Goal: Task Accomplishment & Management: Use online tool/utility

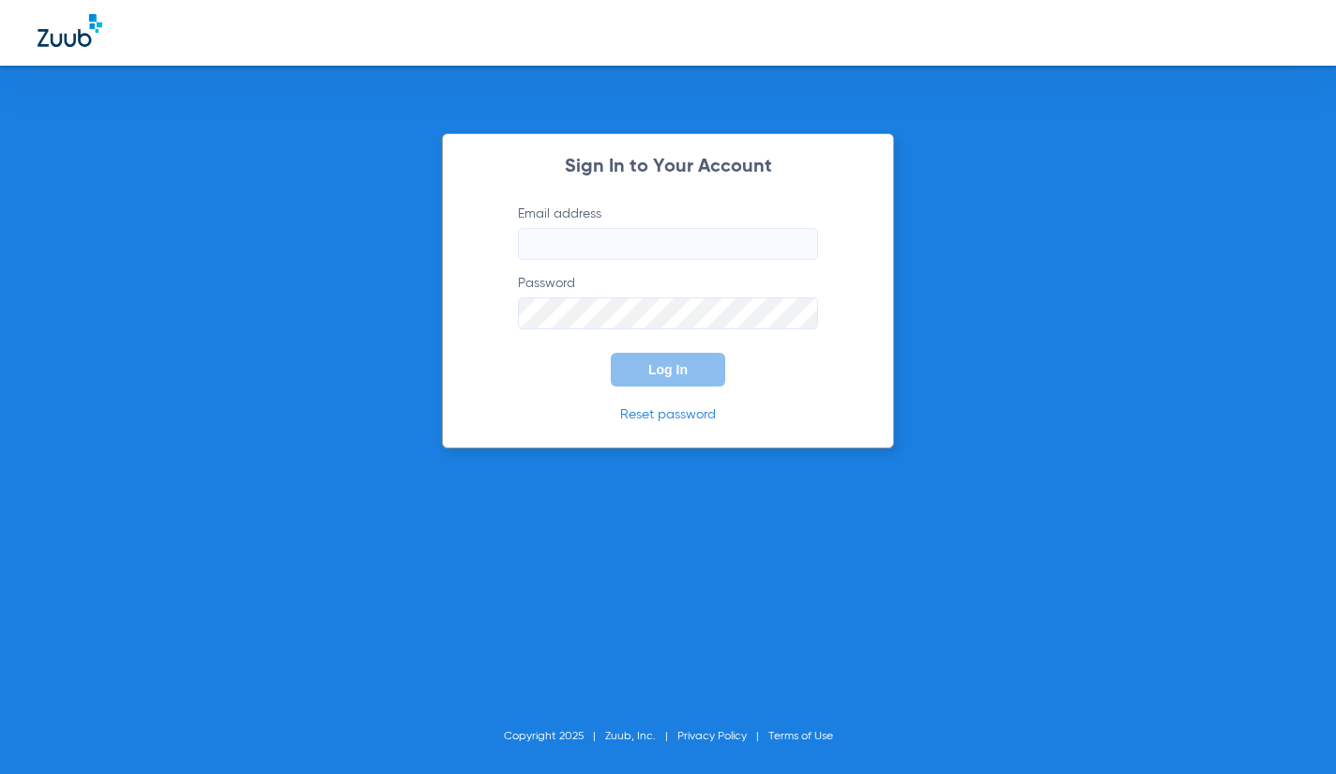
click at [590, 240] on input "Email address" at bounding box center [668, 244] width 300 height 32
type input "K"
type input "[EMAIL_ADDRESS][DOMAIN_NAME]"
click at [611, 353] on button "Log In" at bounding box center [668, 370] width 114 height 34
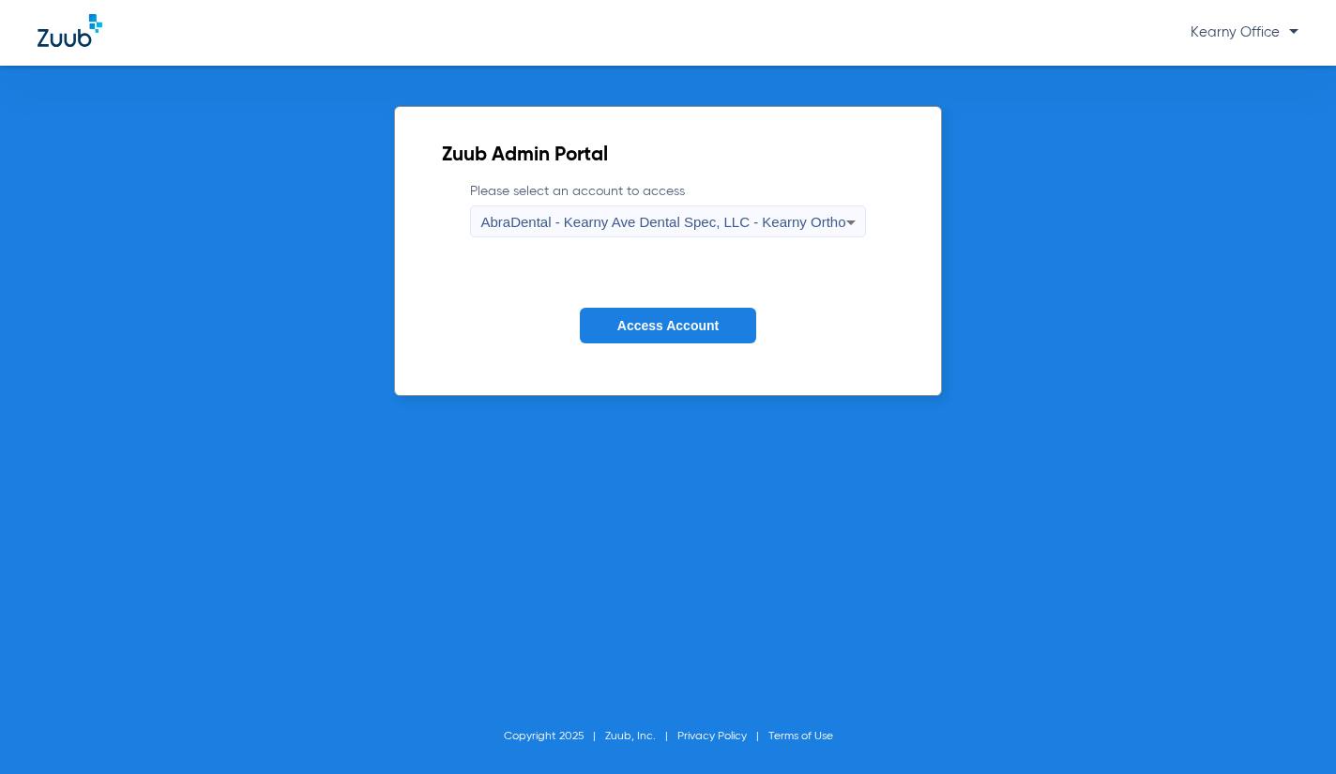
click at [619, 228] on span "AbraDental - Kearny Ave Dental Spec, LLC - Kearny Ortho" at bounding box center [663, 222] width 365 height 16
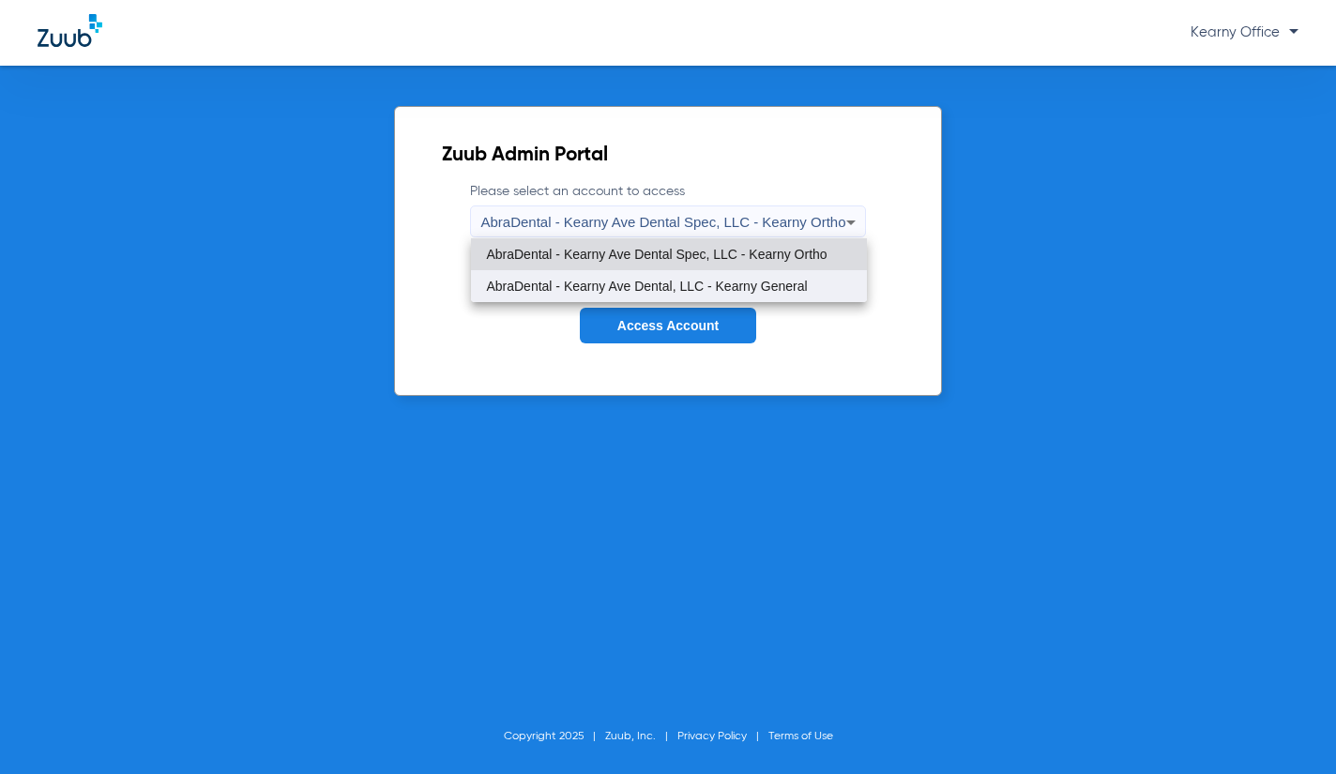
click at [706, 277] on mat-option "AbraDental - Kearny Ave Dental, LLC - Kearny General" at bounding box center [668, 286] width 395 height 32
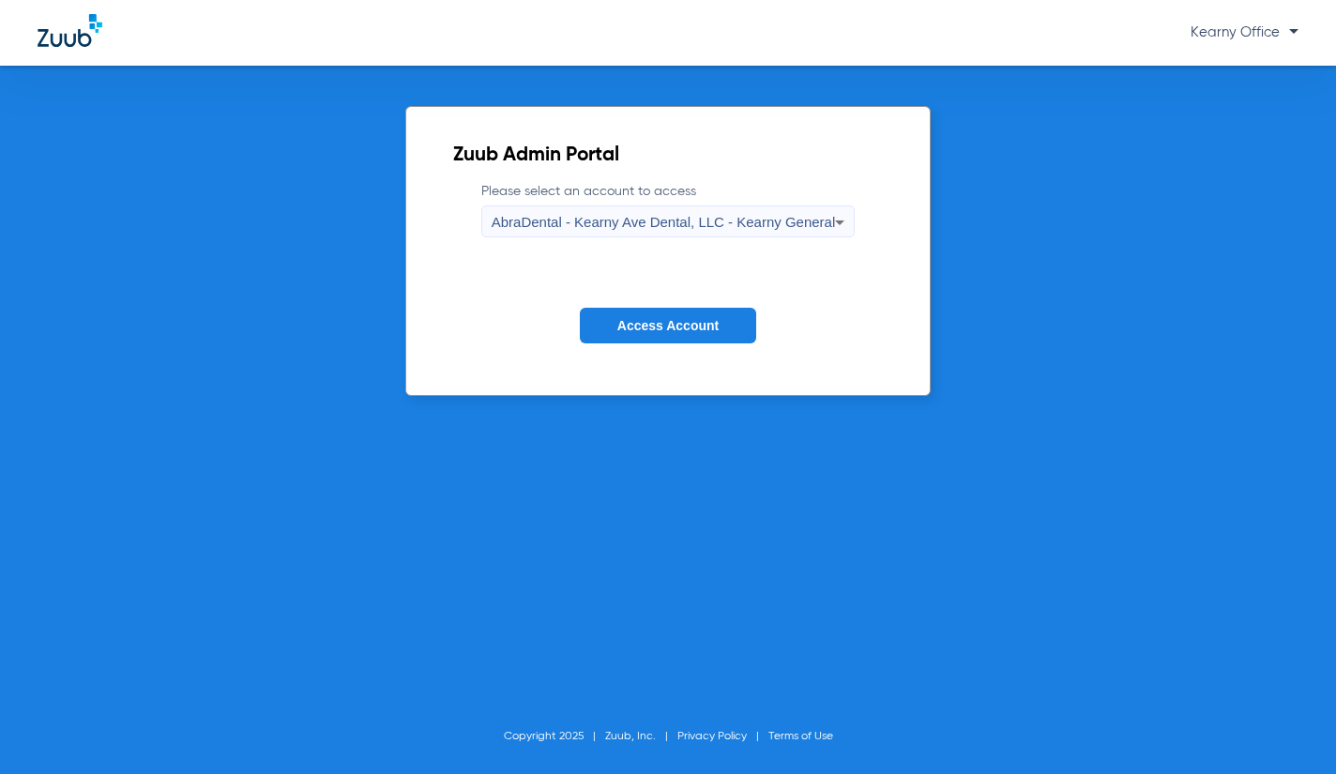
click at [694, 322] on span "Access Account" at bounding box center [668, 325] width 101 height 15
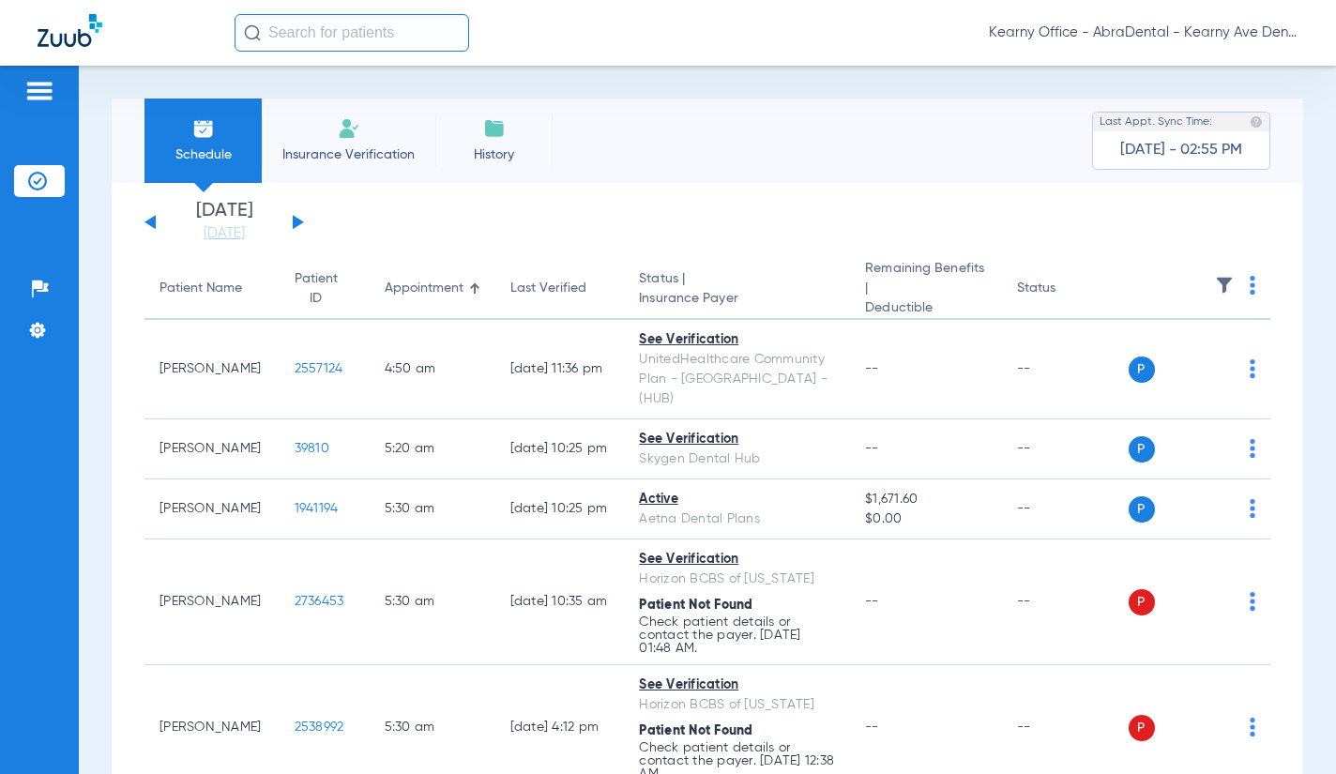
click at [308, 221] on app-single-date-navigator "[DATE] [DATE] [DATE] [DATE] [DATE] [DATE] [DATE] [DATE] [DATE] [DATE] [DATE] [D…" at bounding box center [708, 222] width 1126 height 41
click at [303, 220] on div "[DATE] [DATE] [DATE] [DATE] [DATE] [DATE] [DATE] [DATE] [DATE] [DATE] [DATE] [D…" at bounding box center [225, 222] width 160 height 41
click at [299, 224] on button at bounding box center [298, 222] width 11 height 14
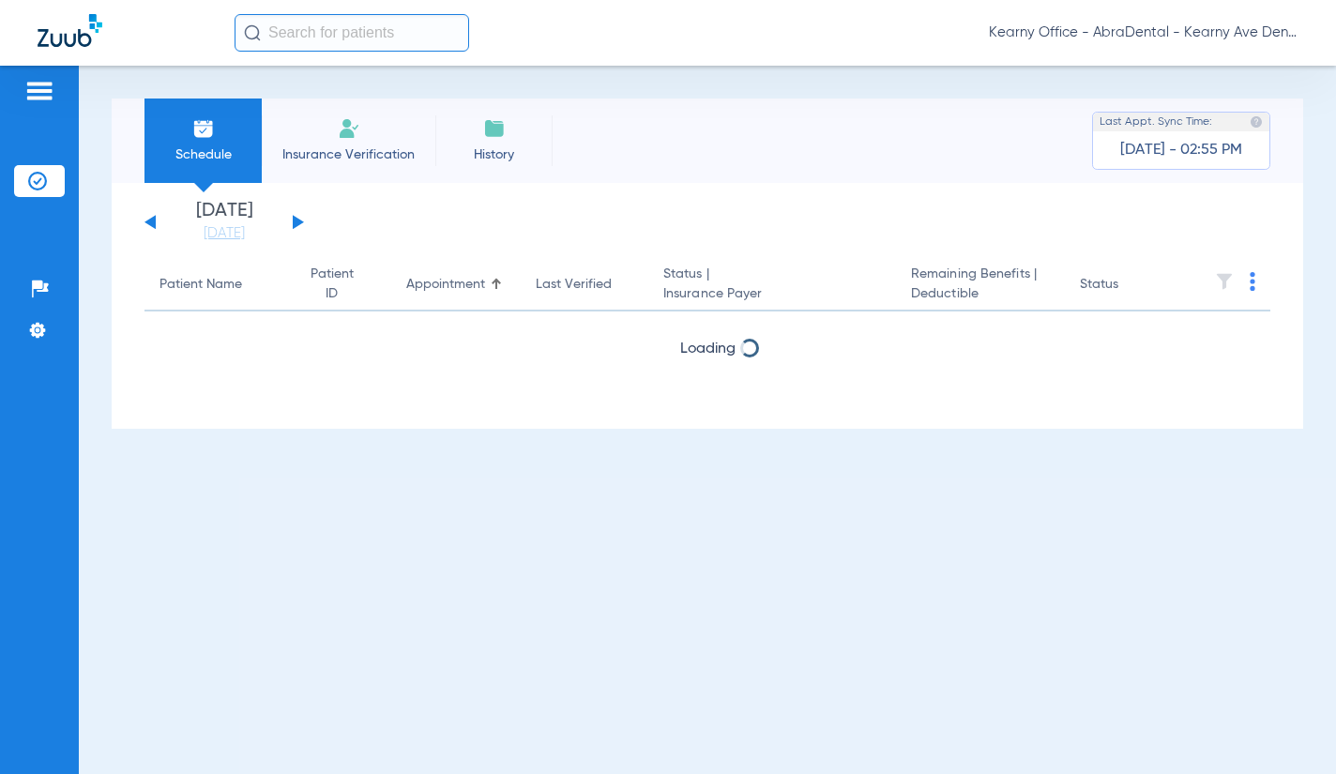
click at [1257, 286] on th at bounding box center [1231, 285] width 79 height 53
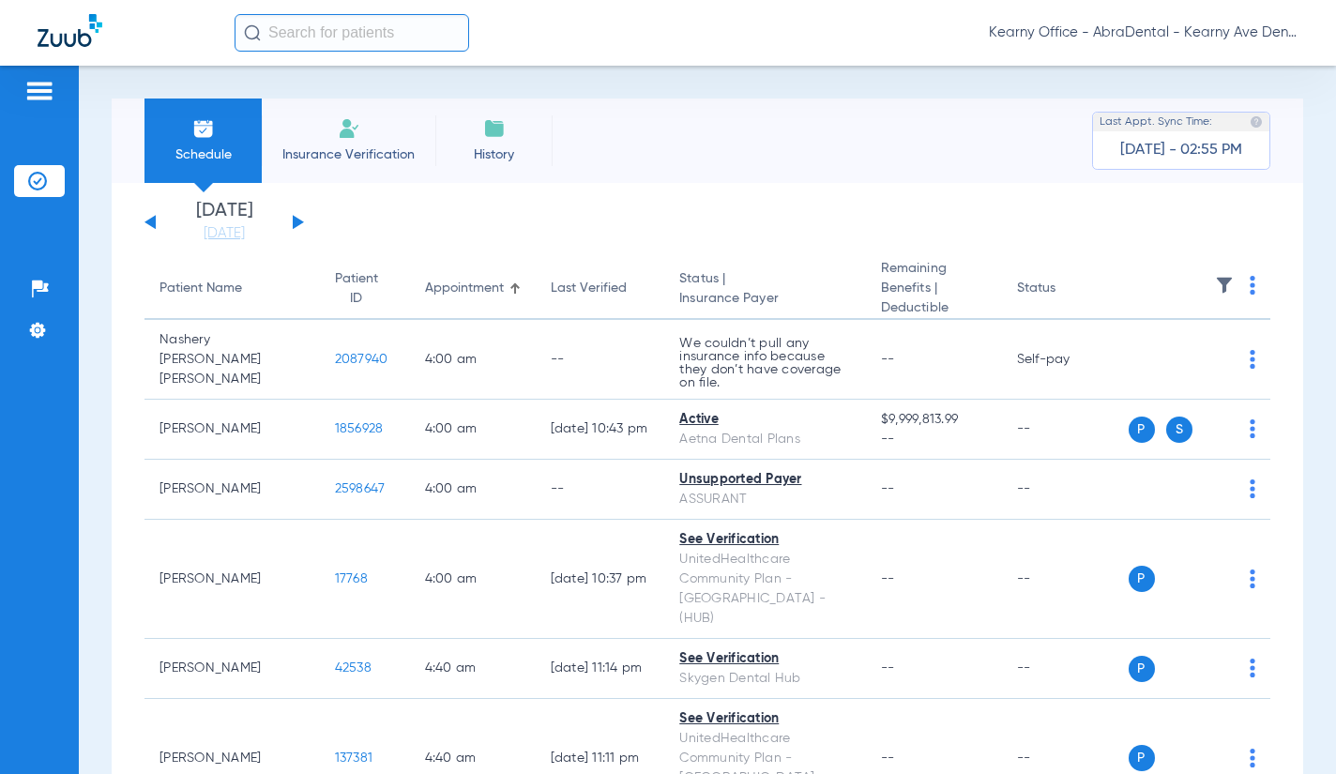
click at [1250, 285] on img at bounding box center [1253, 285] width 6 height 19
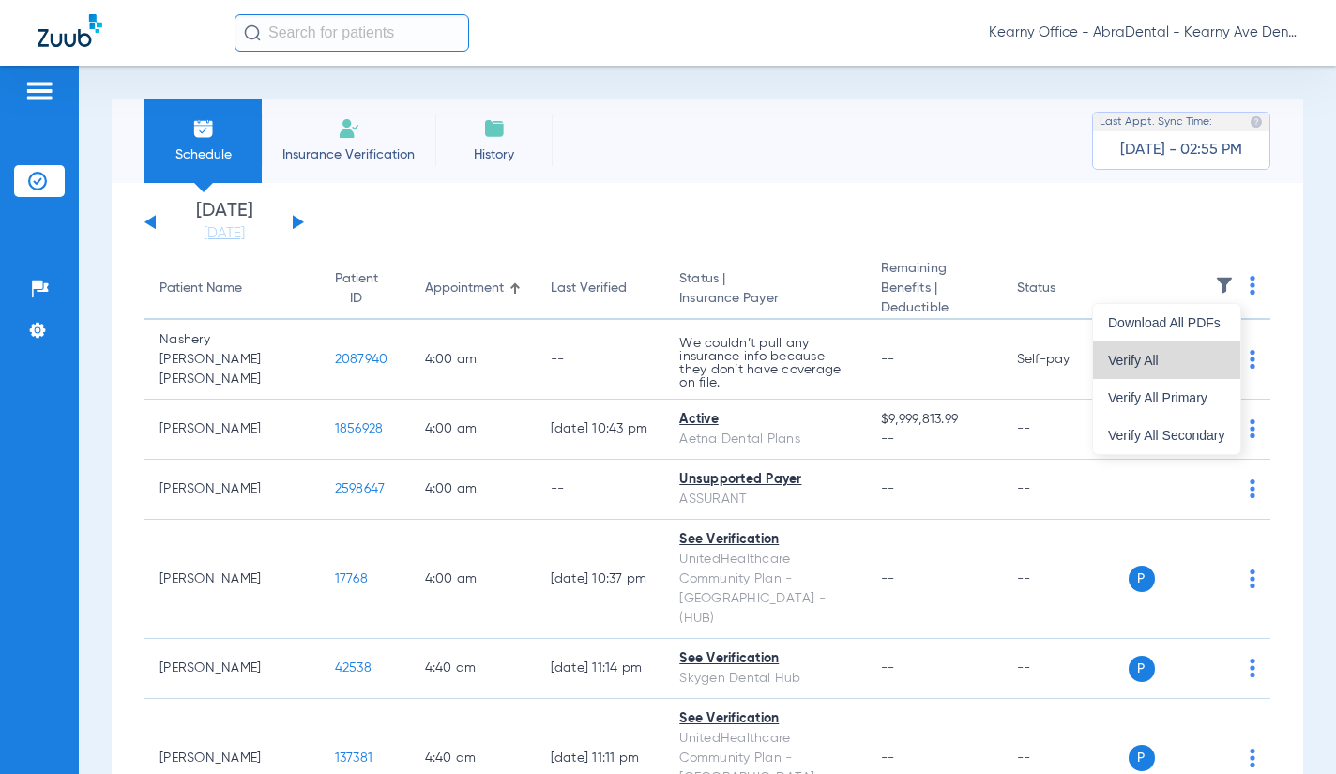
click at [1183, 359] on span "Verify All" at bounding box center [1166, 360] width 117 height 13
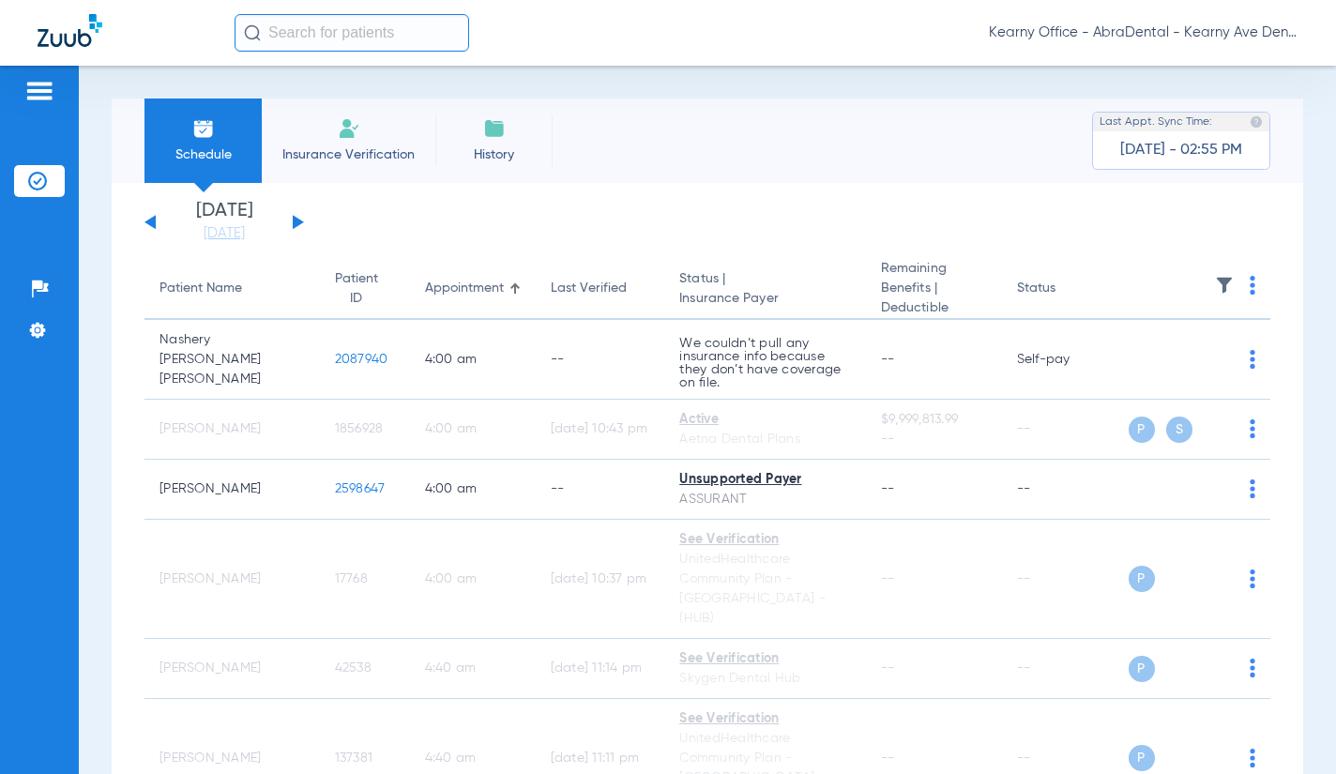
click at [329, 32] on input "text" at bounding box center [352, 33] width 235 height 38
type input "[PERSON_NAME]"
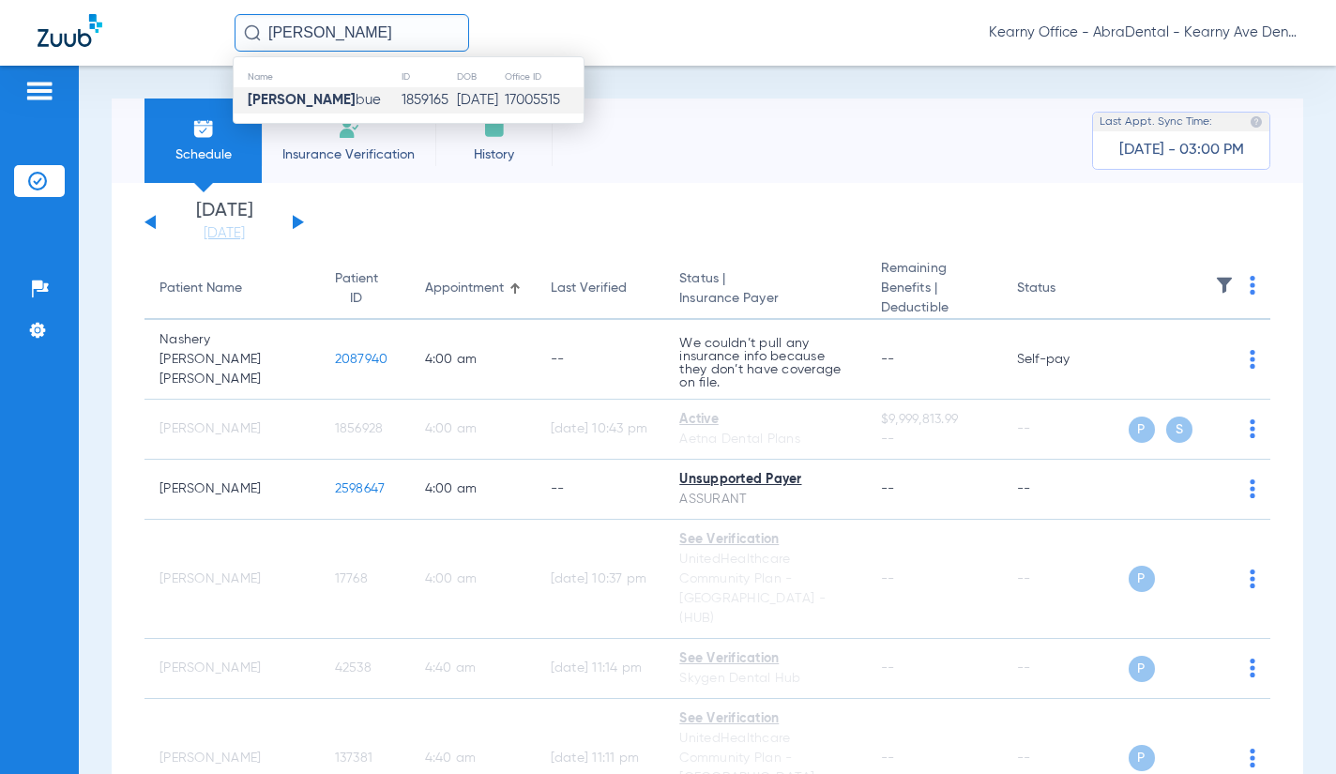
drag, startPoint x: 387, startPoint y: 41, endPoint x: 356, endPoint y: 107, distance: 72.6
click at [387, 41] on input "[PERSON_NAME]" at bounding box center [352, 33] width 235 height 38
click at [356, 107] on td "[PERSON_NAME] [PERSON_NAME]" at bounding box center [317, 100] width 167 height 26
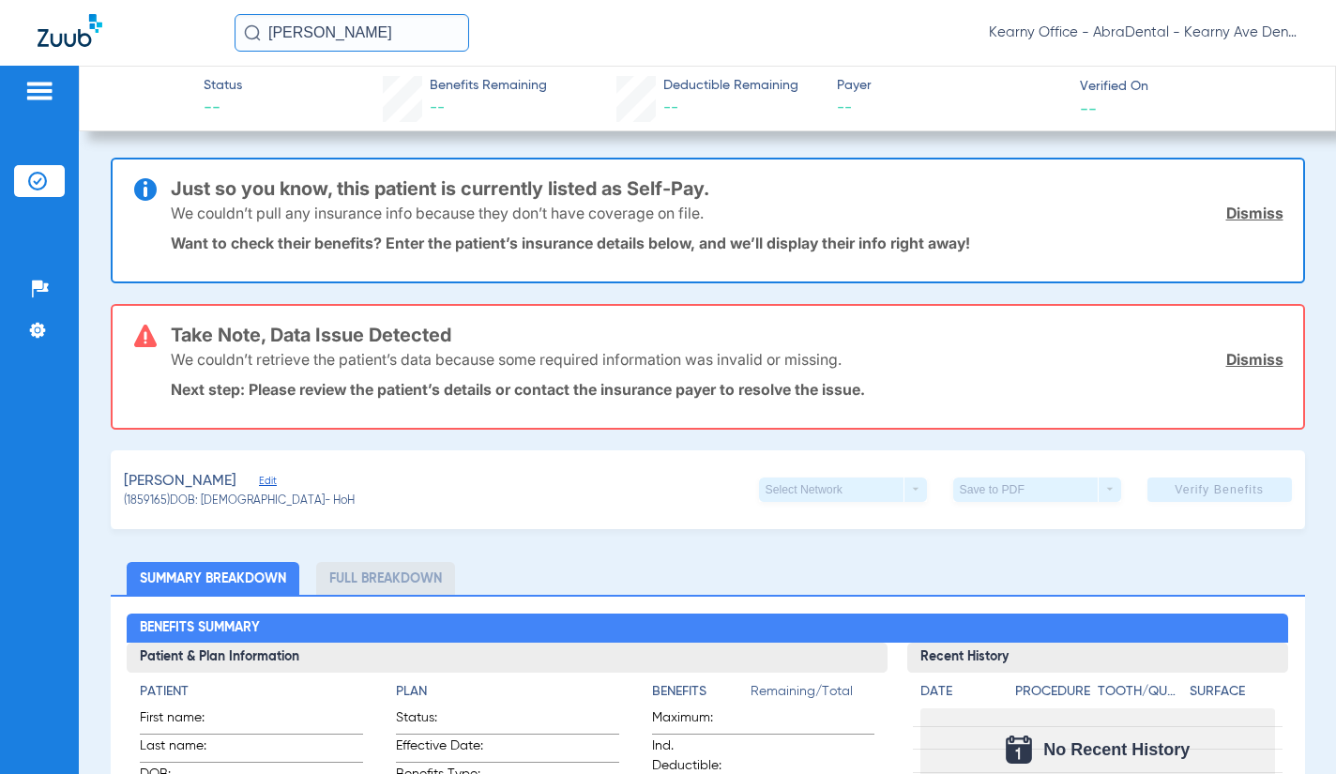
click at [276, 480] on span "Edit" at bounding box center [267, 484] width 17 height 18
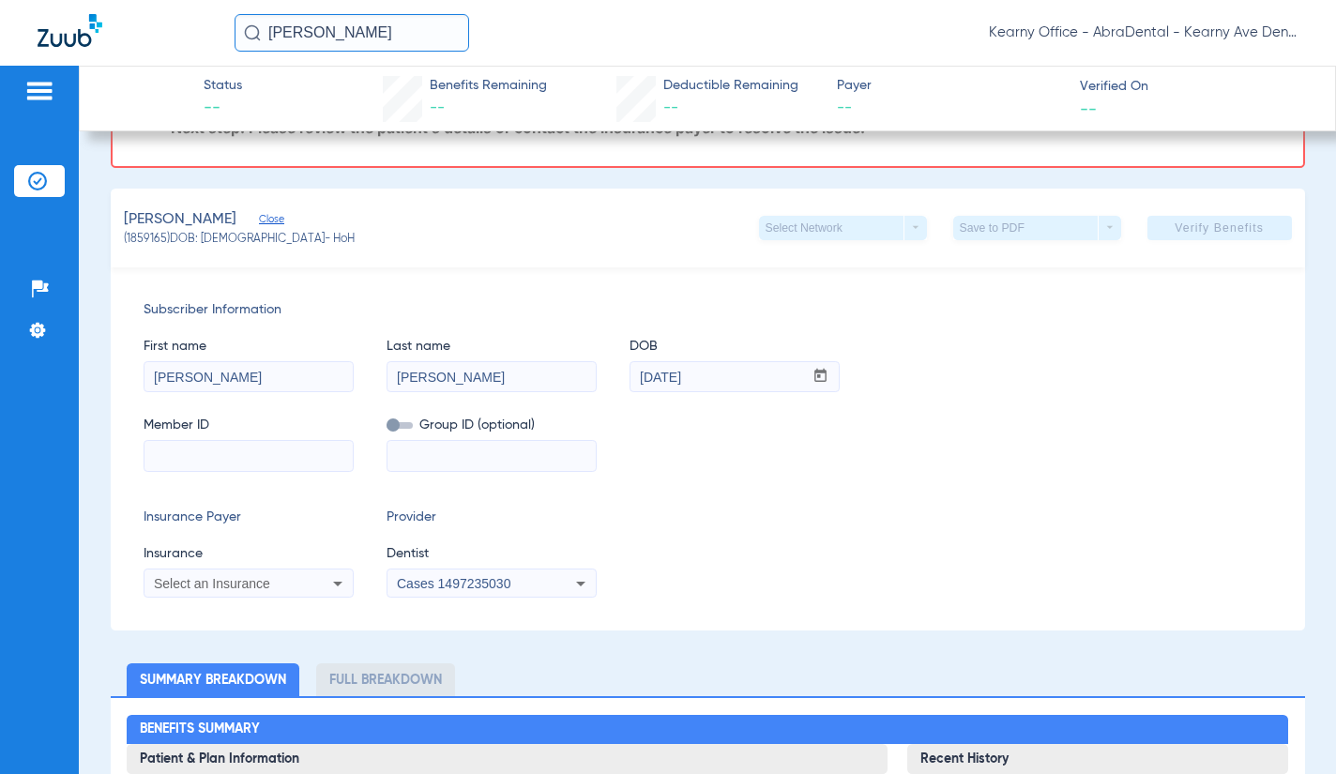
scroll to position [282, 0]
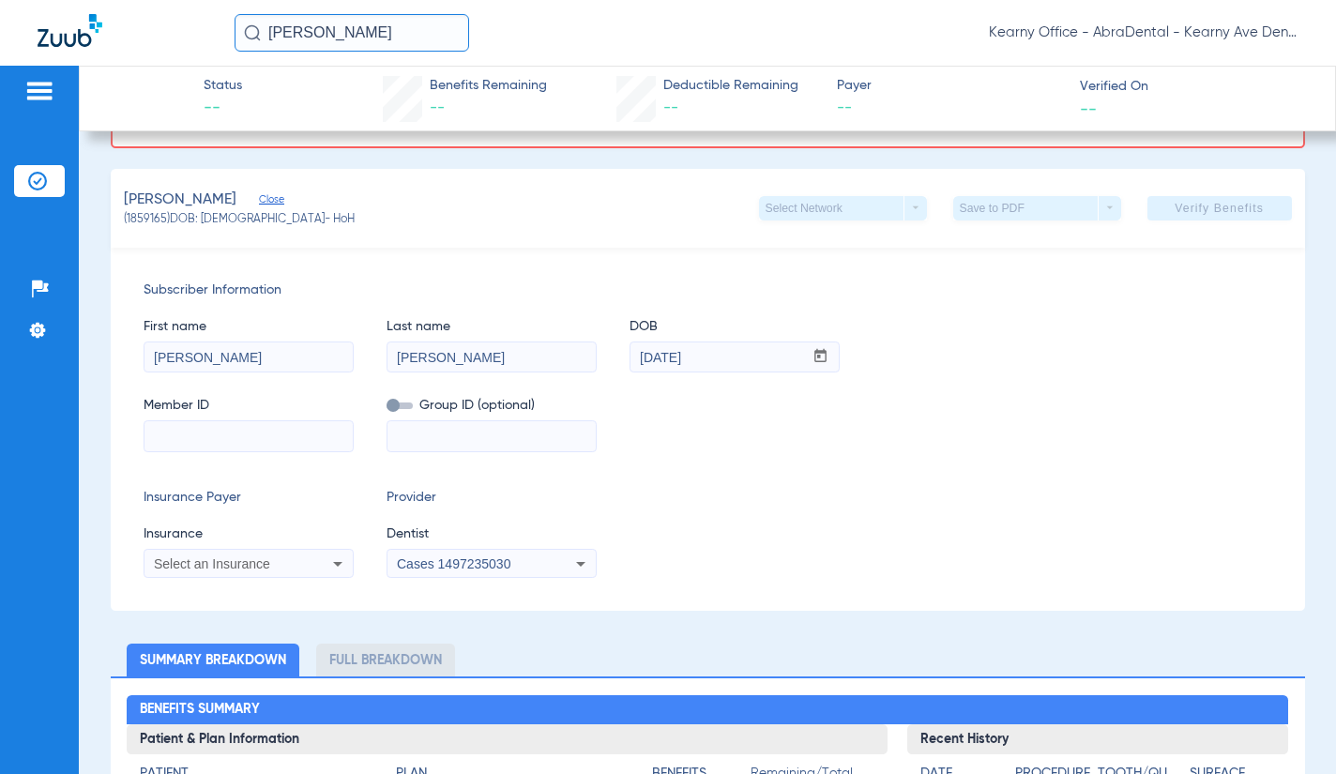
click at [219, 448] on input at bounding box center [249, 436] width 208 height 30
paste input "3HZN45686240"
type input "3HZN45686240"
click at [224, 555] on div "Select an Insurance" at bounding box center [249, 564] width 208 height 23
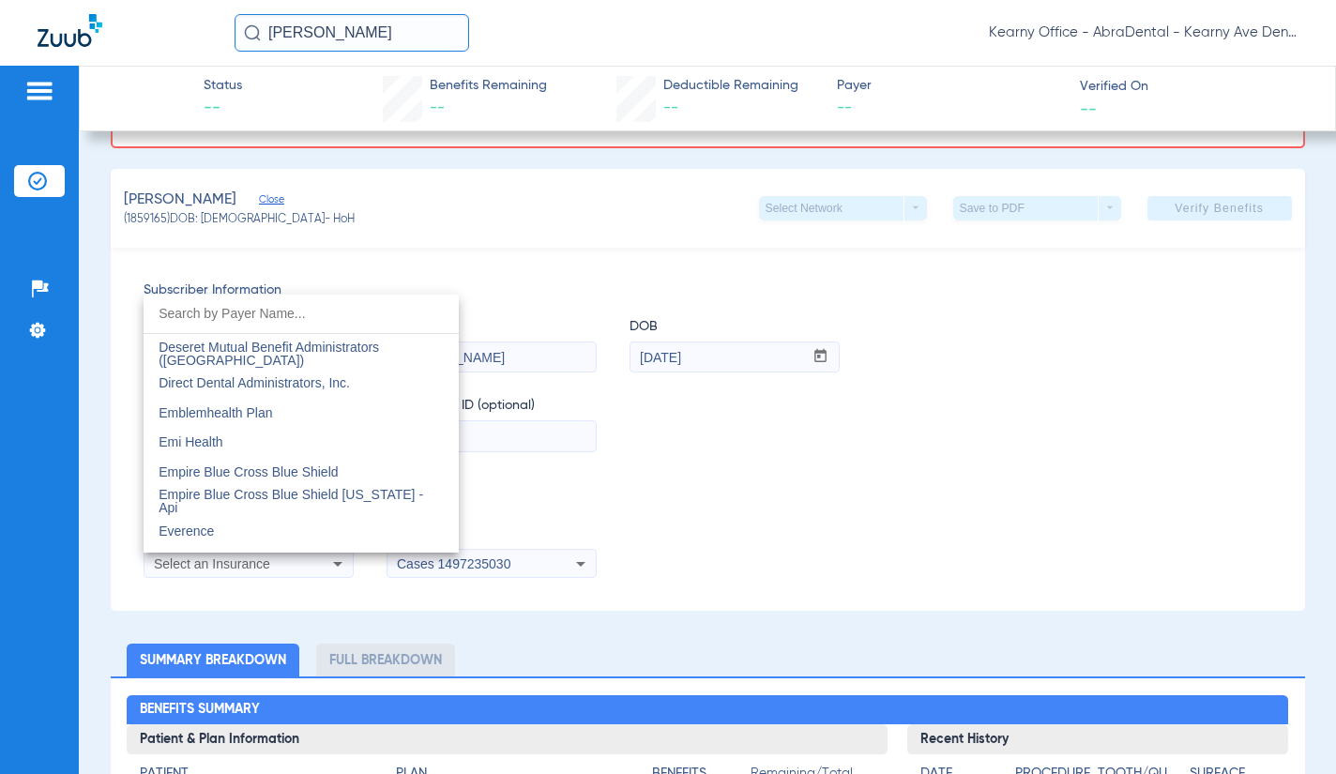
scroll to position [6757, 0]
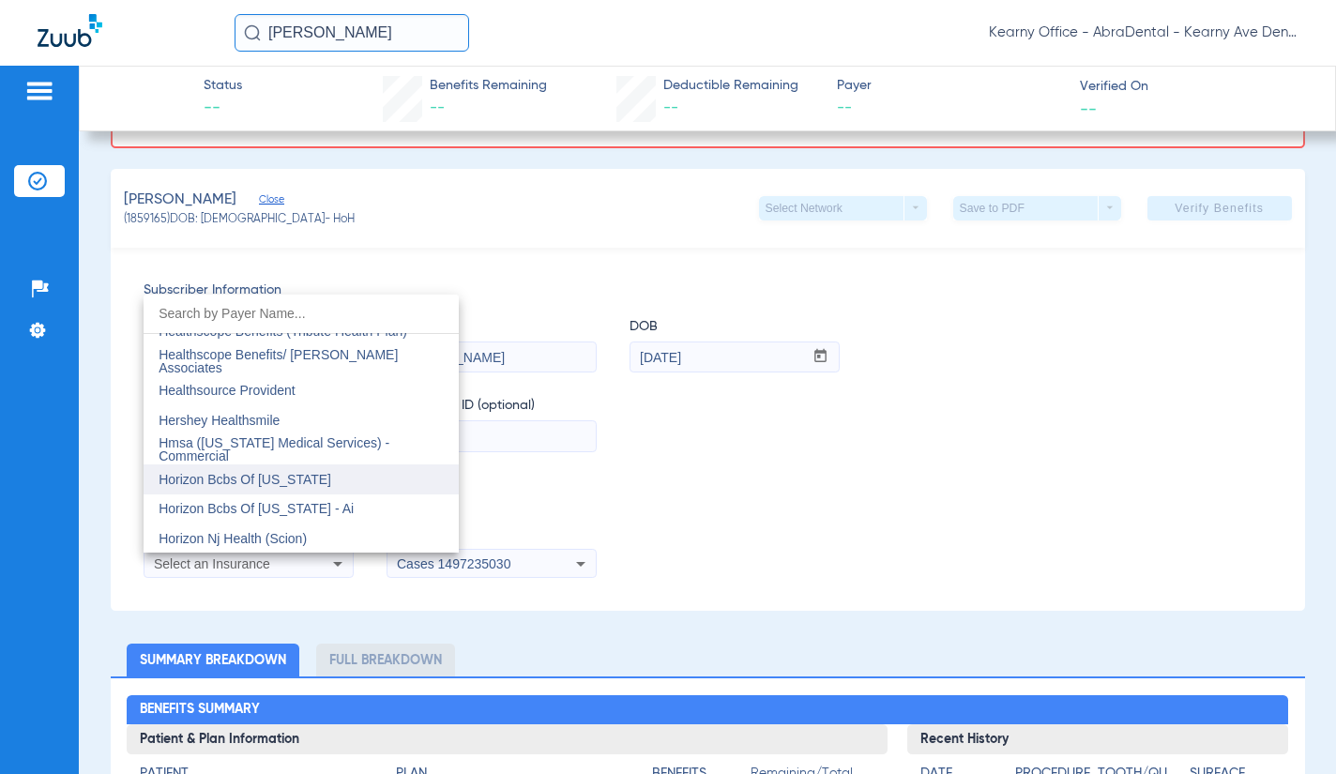
click at [345, 480] on mat-option "Horizon Bcbs Of [US_STATE]" at bounding box center [301, 480] width 315 height 30
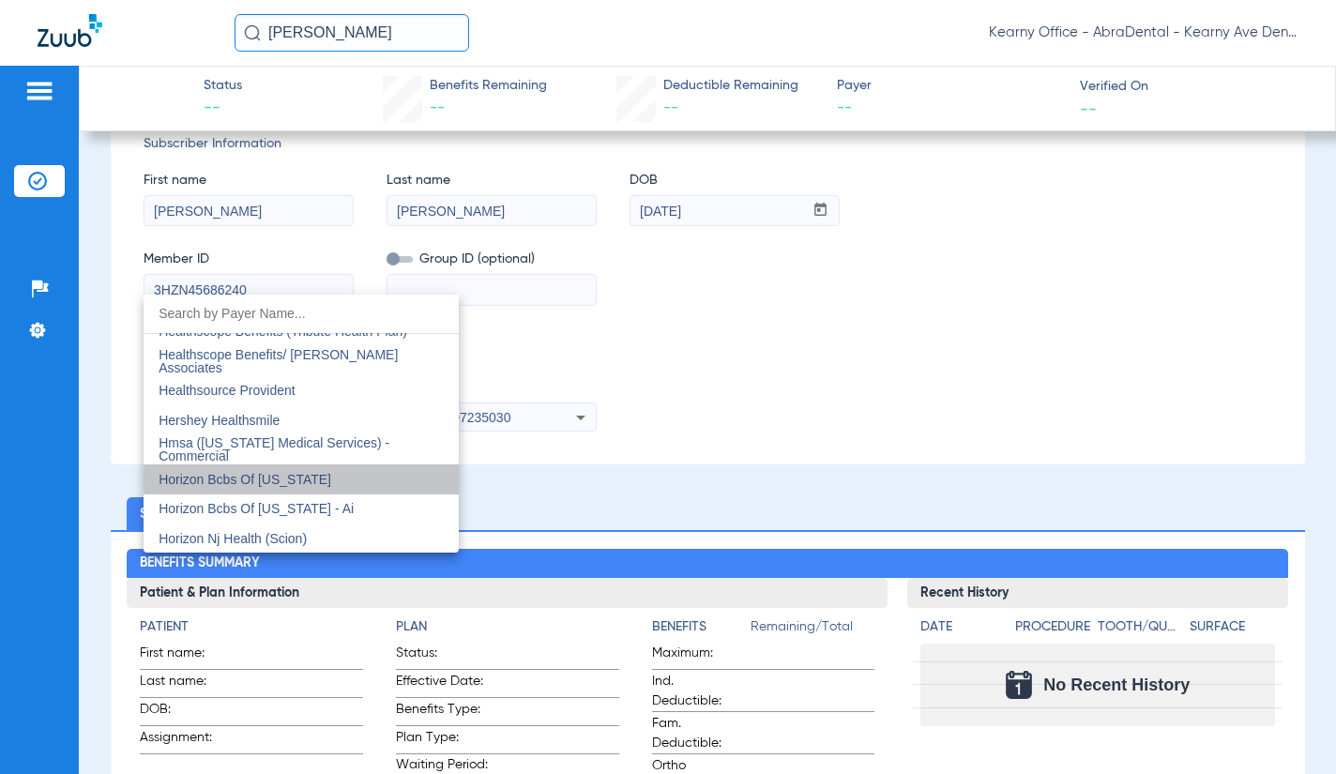
scroll to position [135, 0]
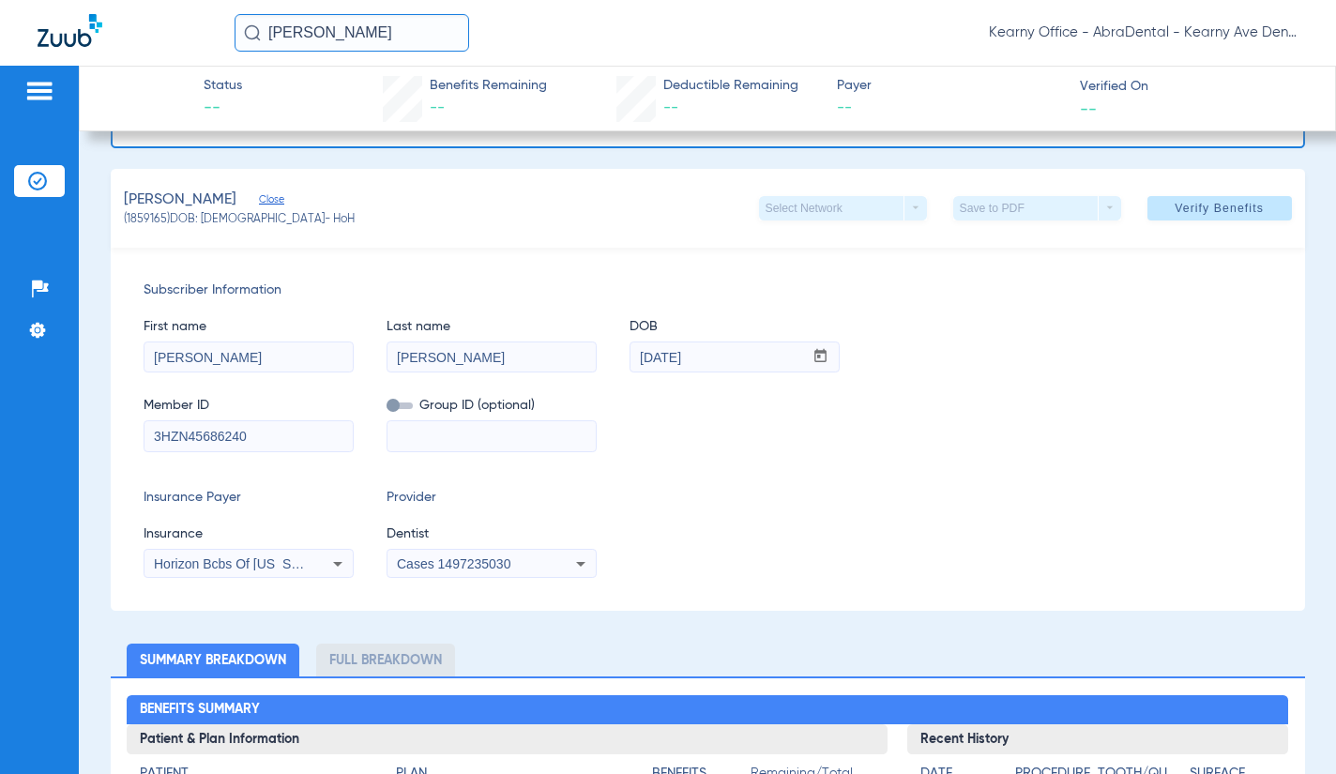
click at [505, 570] on span "Cases 1497235030" at bounding box center [454, 564] width 114 height 15
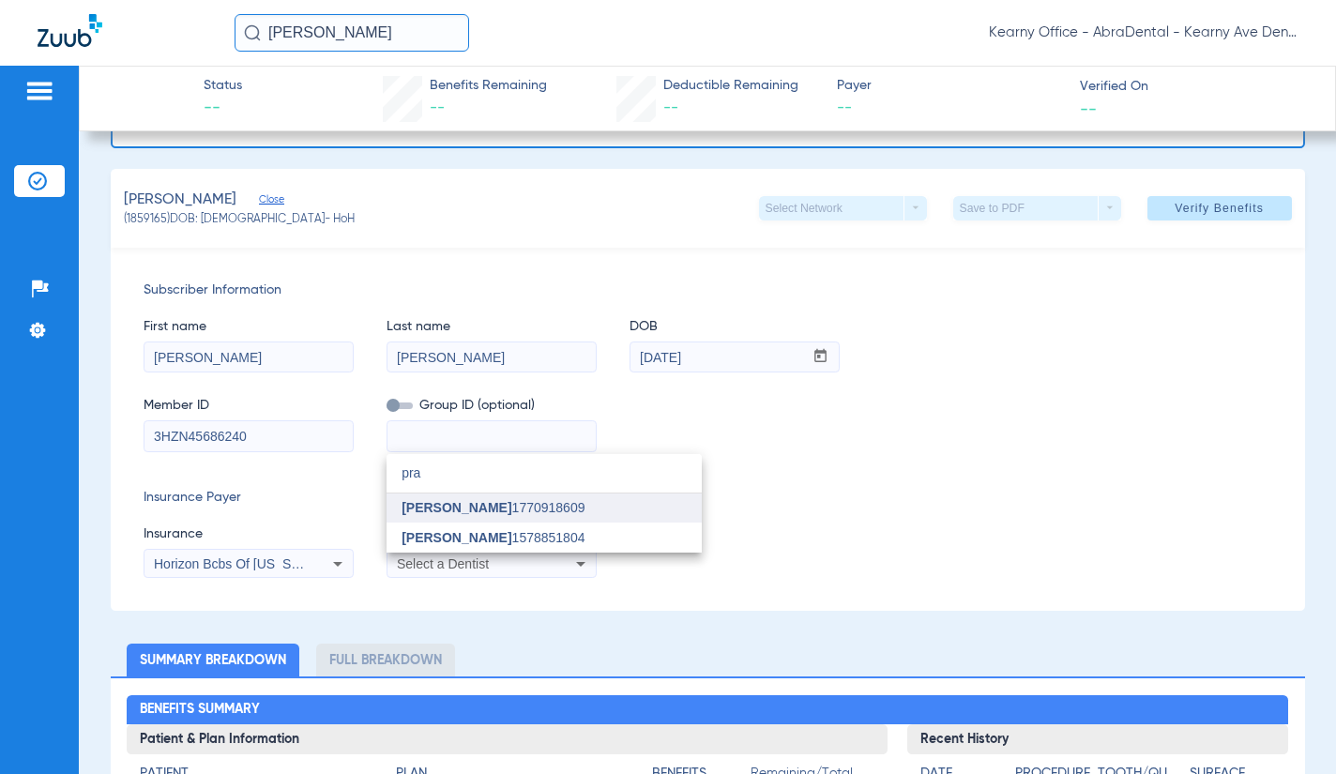
type input "pra"
click at [511, 514] on span "[PERSON_NAME]" at bounding box center [457, 507] width 110 height 15
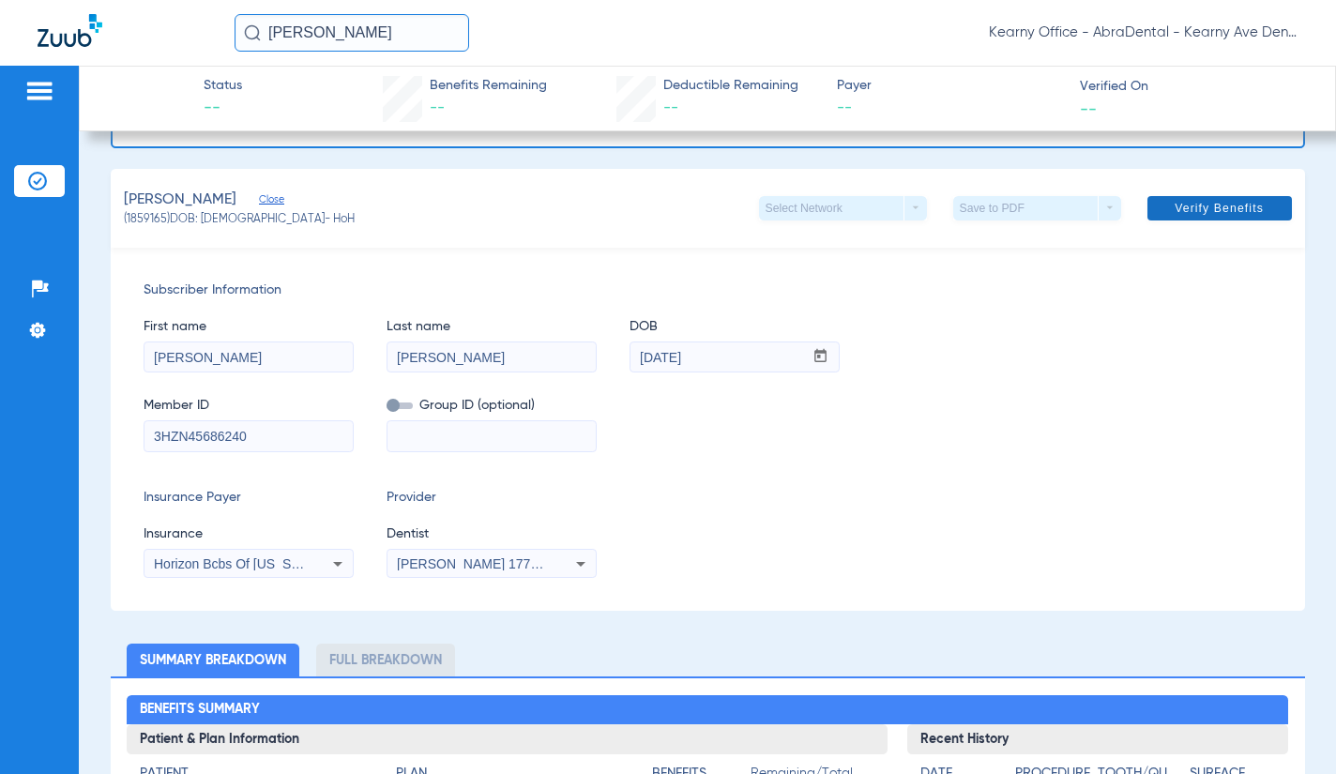
click at [1195, 218] on span at bounding box center [1220, 208] width 145 height 45
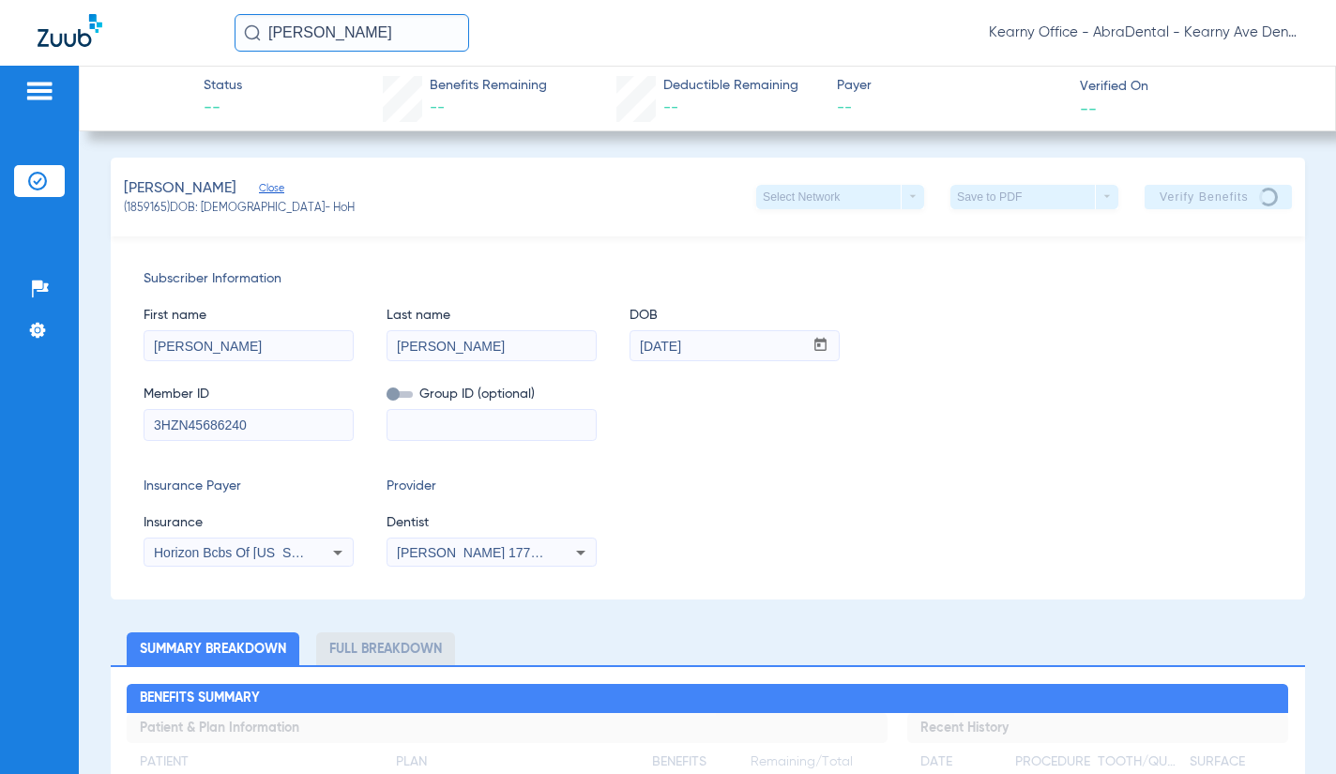
click at [948, 408] on div "Member ID 3HZN45686240 Group ID (optional)" at bounding box center [708, 404] width 1129 height 72
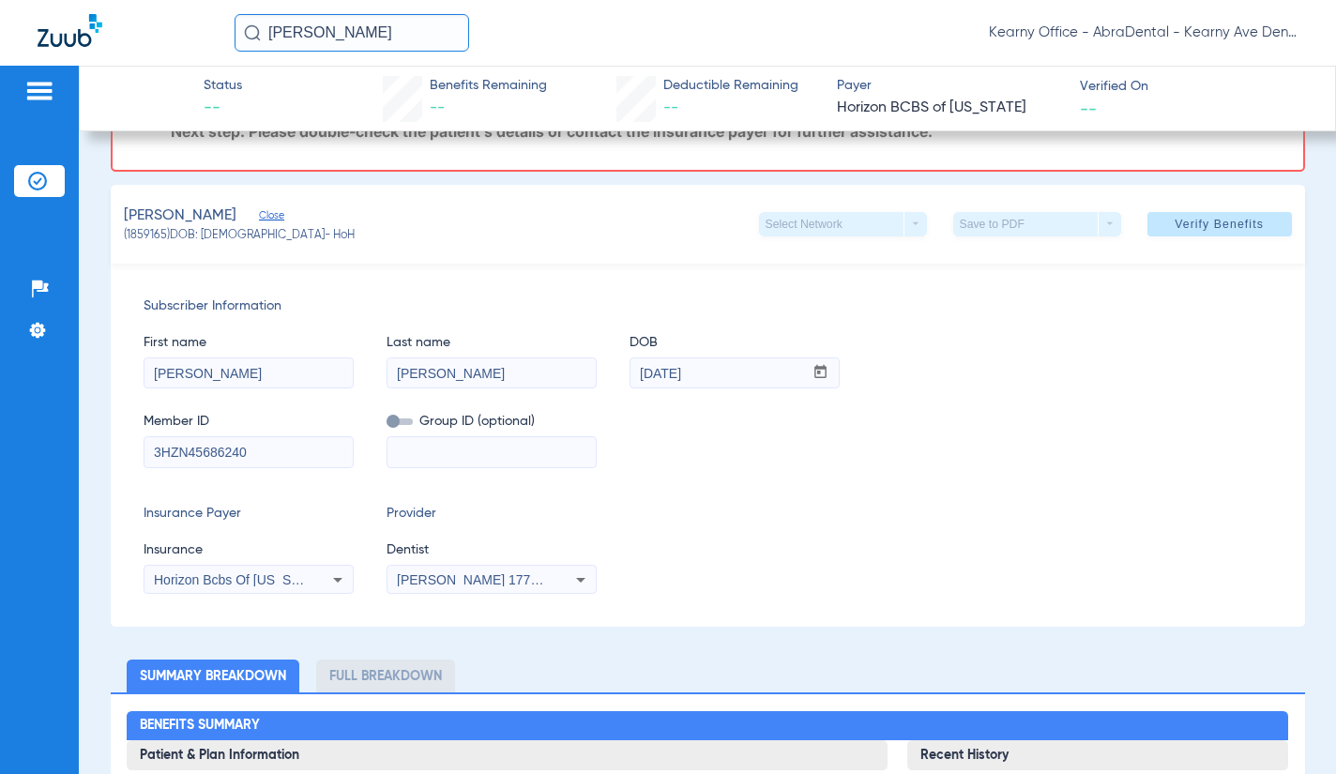
scroll to position [375, 0]
